Goal: Transaction & Acquisition: Purchase product/service

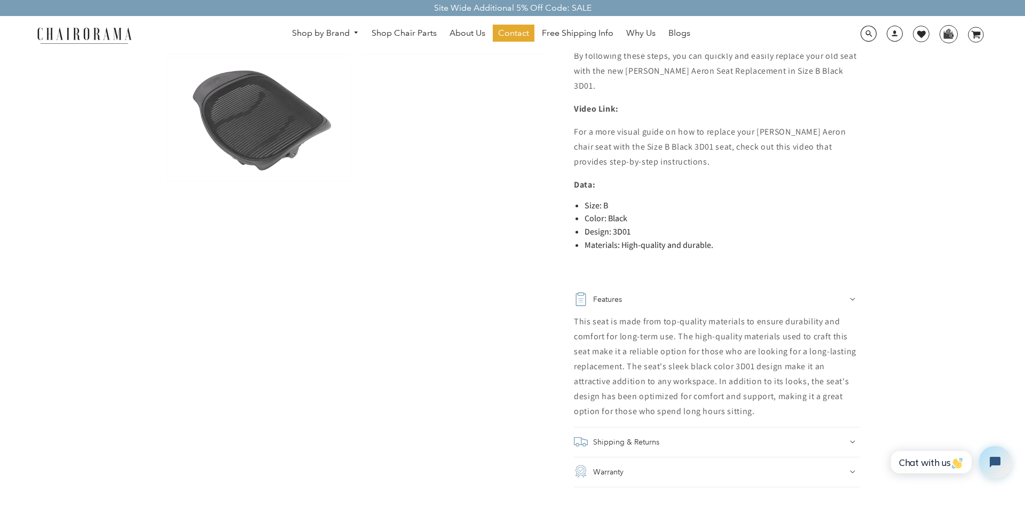
scroll to position [599, 0]
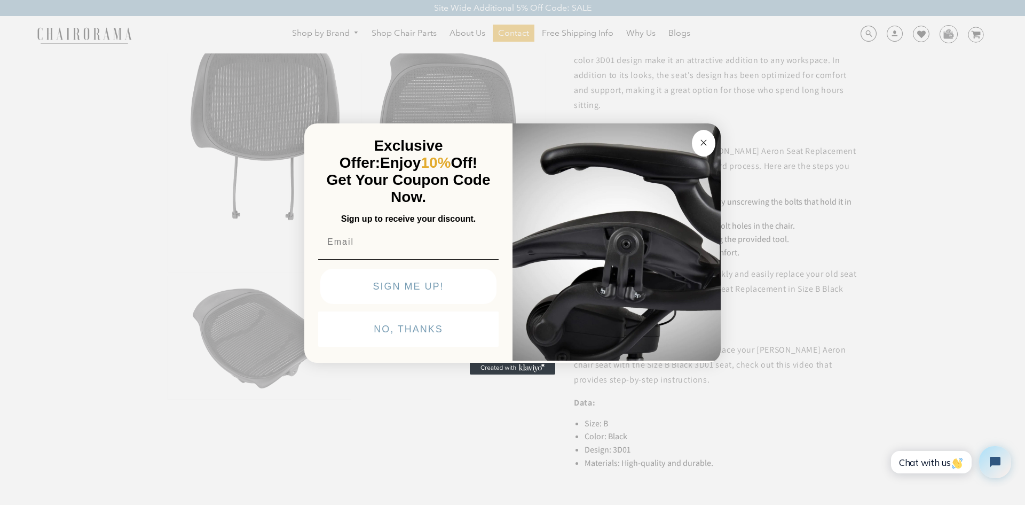
click at [696, 146] on button "Close dialog" at bounding box center [703, 143] width 23 height 27
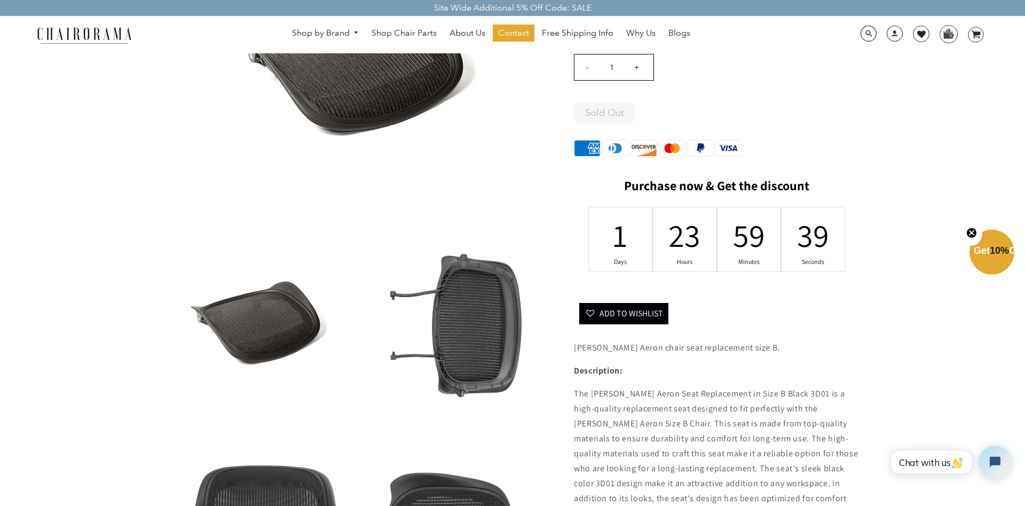
scroll to position [163, 0]
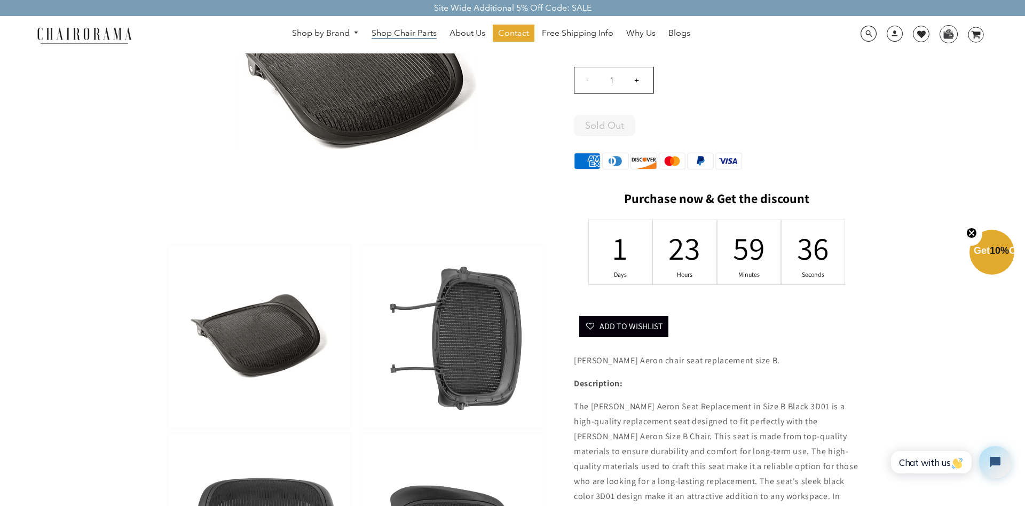
click at [393, 36] on span "Shop Chair Parts" at bounding box center [404, 33] width 65 height 11
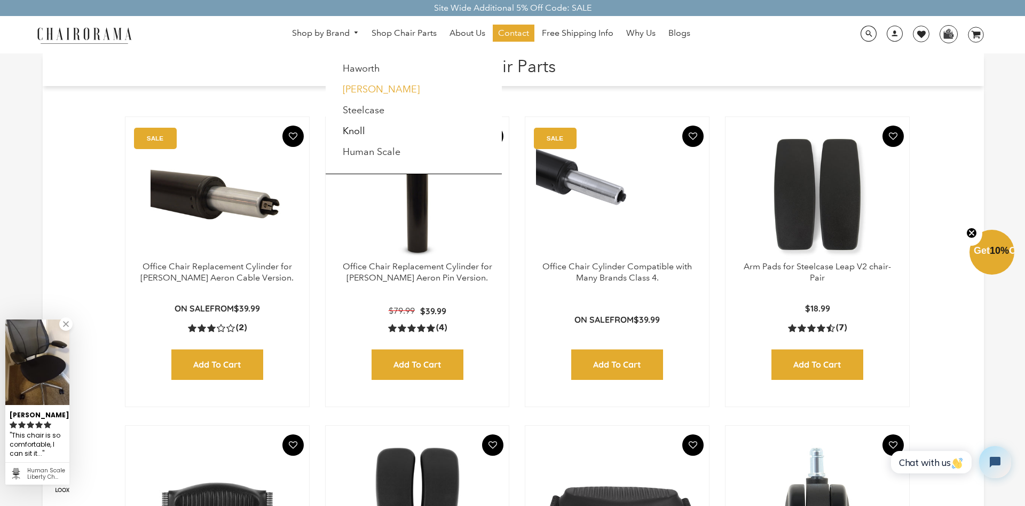
click at [378, 89] on link "[PERSON_NAME]" at bounding box center [381, 89] width 77 height 12
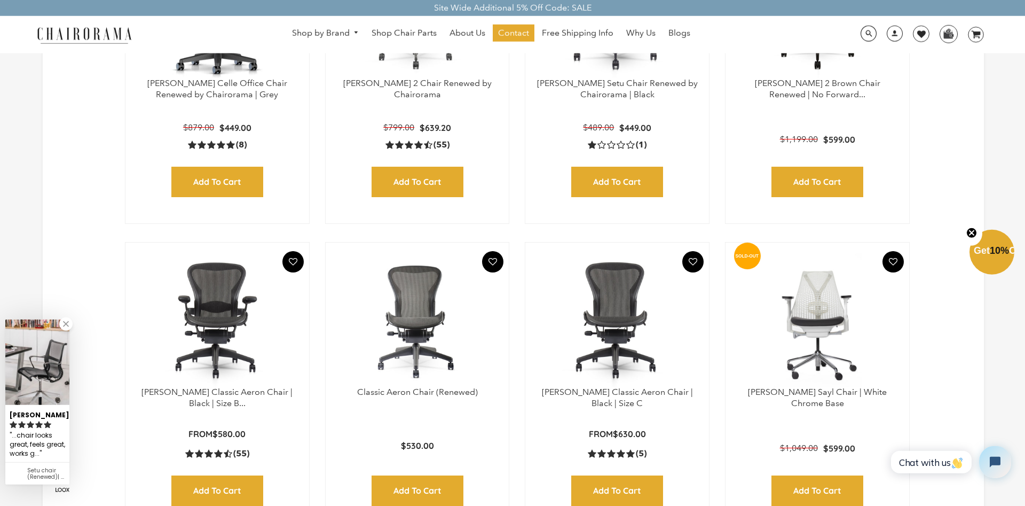
scroll to position [490, 0]
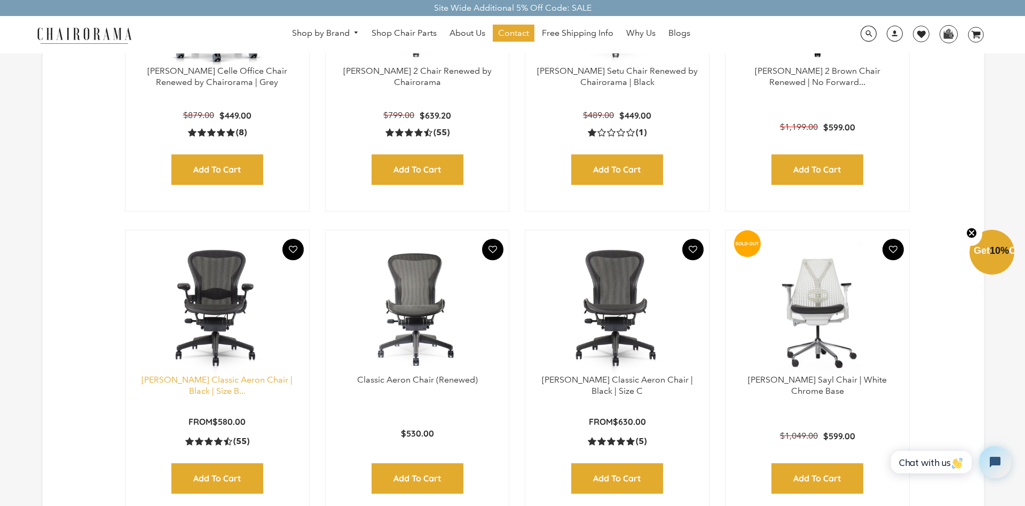
click at [217, 379] on link "Herman Miller Classic Aeron Chair | Black | Size B..." at bounding box center [216, 384] width 151 height 21
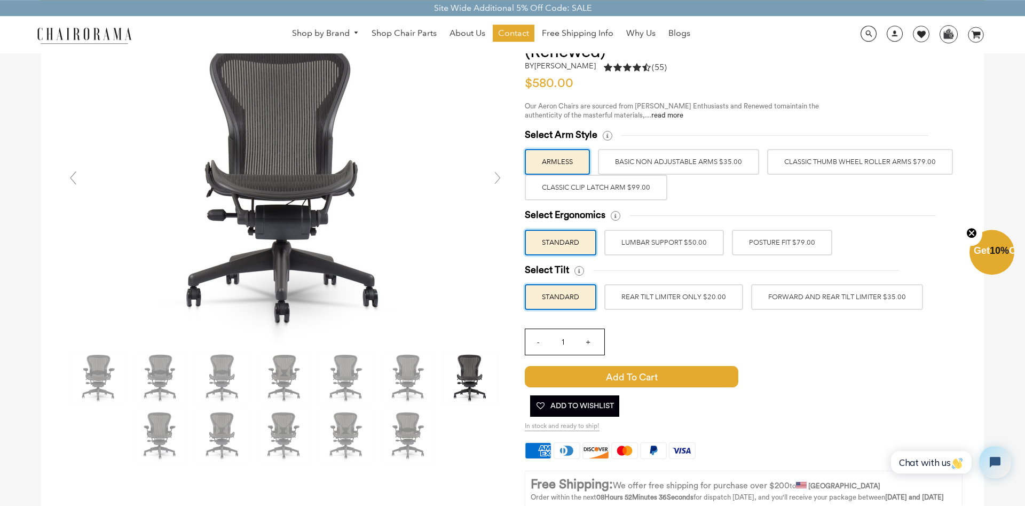
scroll to position [54, 0]
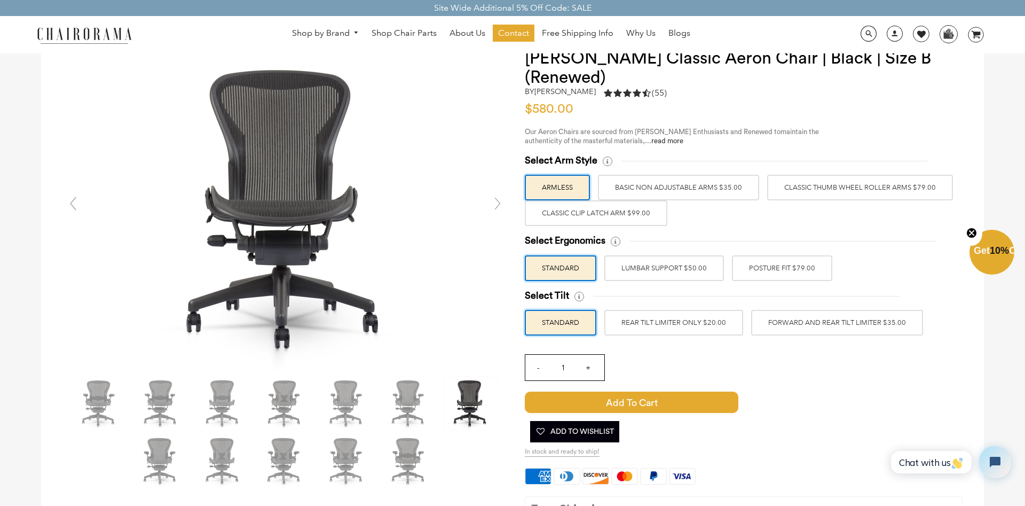
click at [719, 192] on label "BASIC NON ADJUSTABLE ARMS $35.00" at bounding box center [678, 188] width 161 height 26
click at [0, 0] on input "BASIC NON ADJUSTABLE ARMS $35.00" at bounding box center [0, 0] width 0 height 0
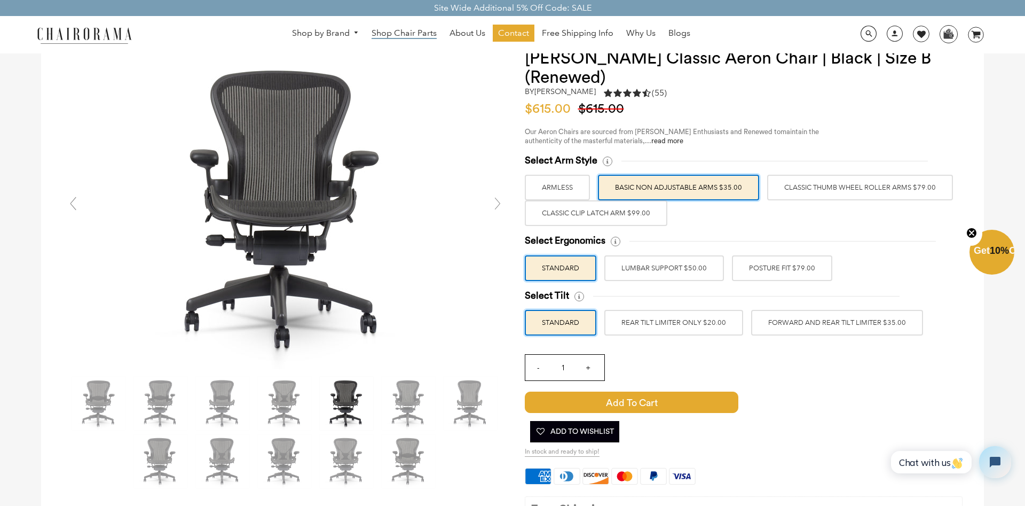
click at [396, 29] on span "Shop Chair Parts" at bounding box center [404, 33] width 65 height 11
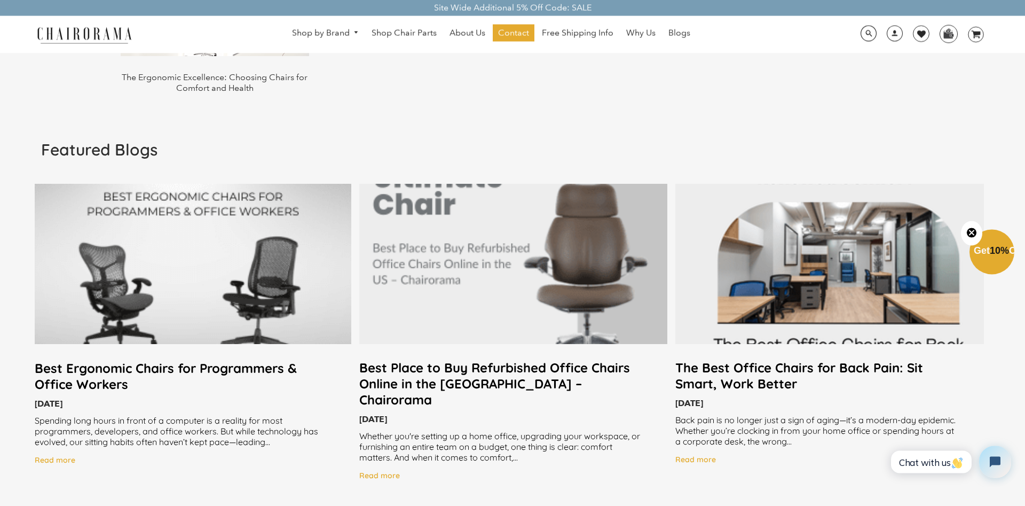
scroll to position [1851, 0]
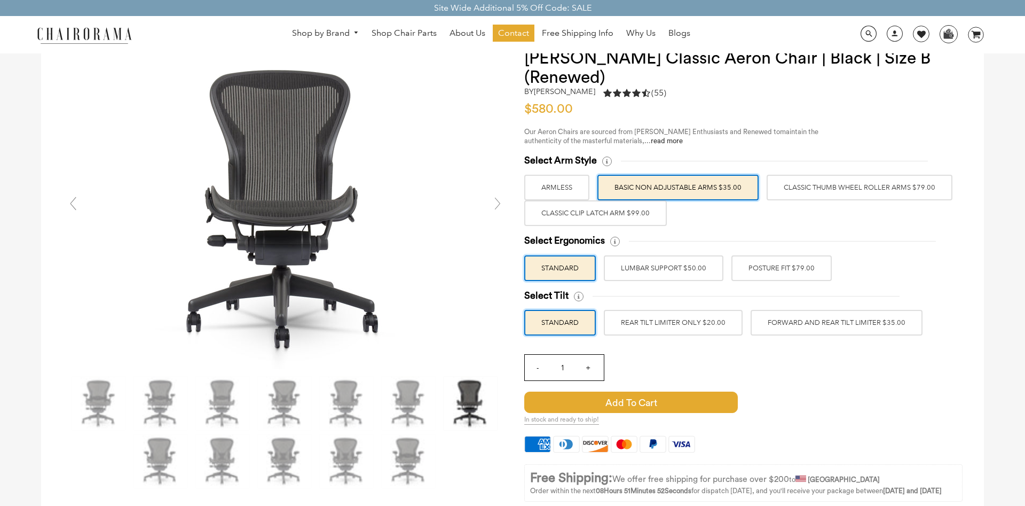
scroll to position [54, 0]
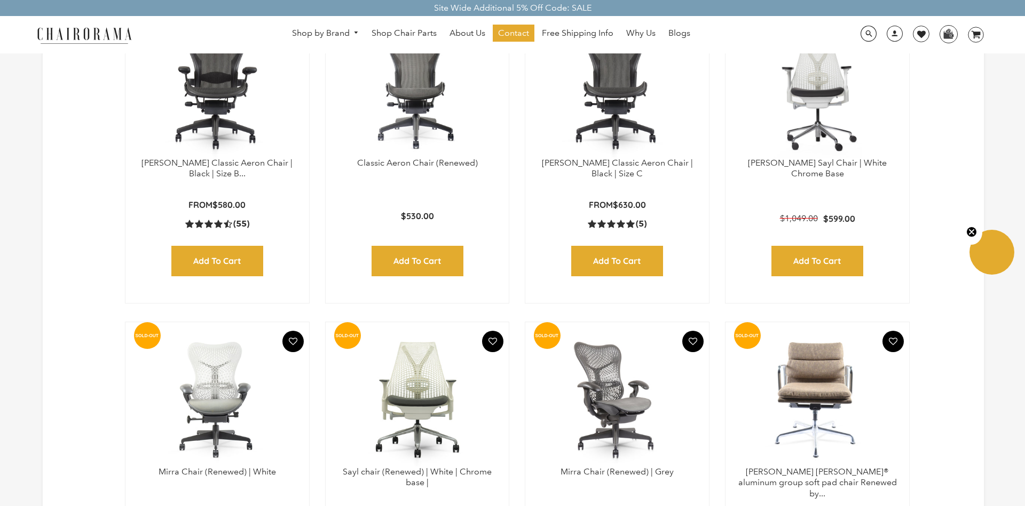
scroll to position [490, 0]
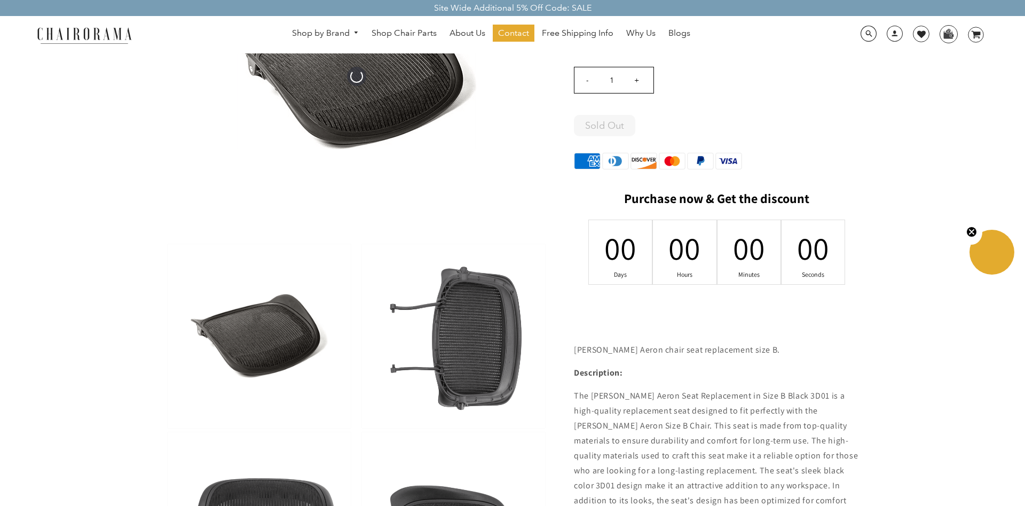
scroll to position [163, 0]
